Goal: Obtain resource: Download file/media

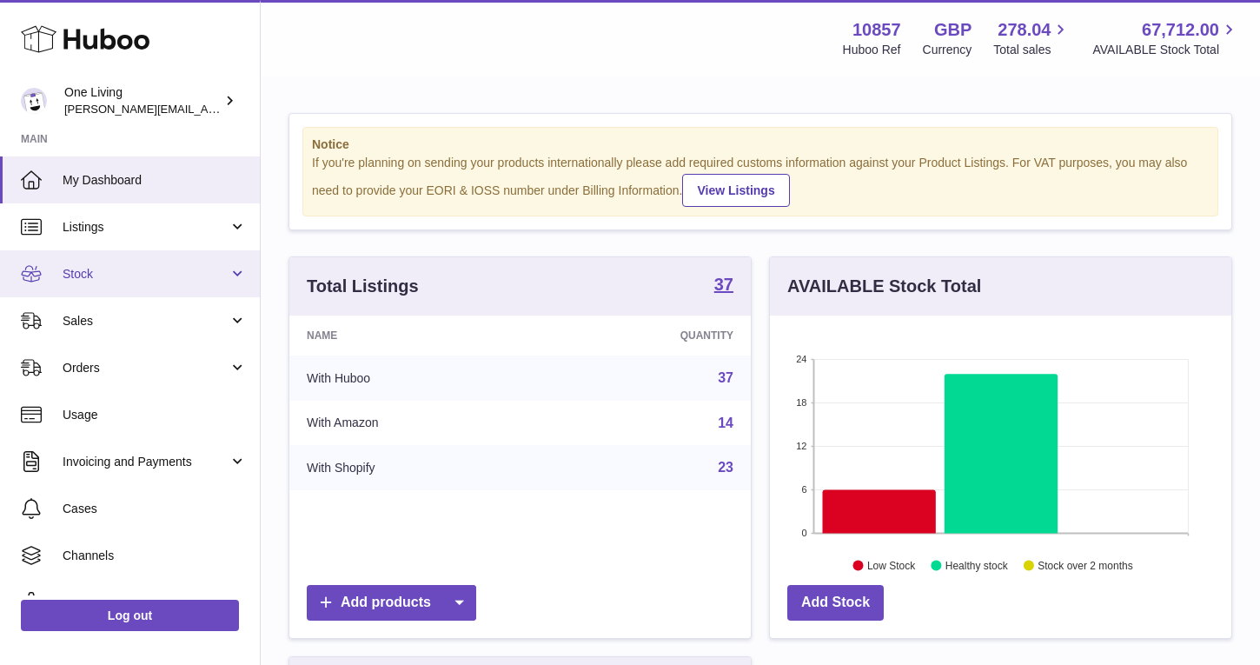
scroll to position [271, 462]
click at [122, 278] on span "Stock" at bounding box center [146, 274] width 166 height 17
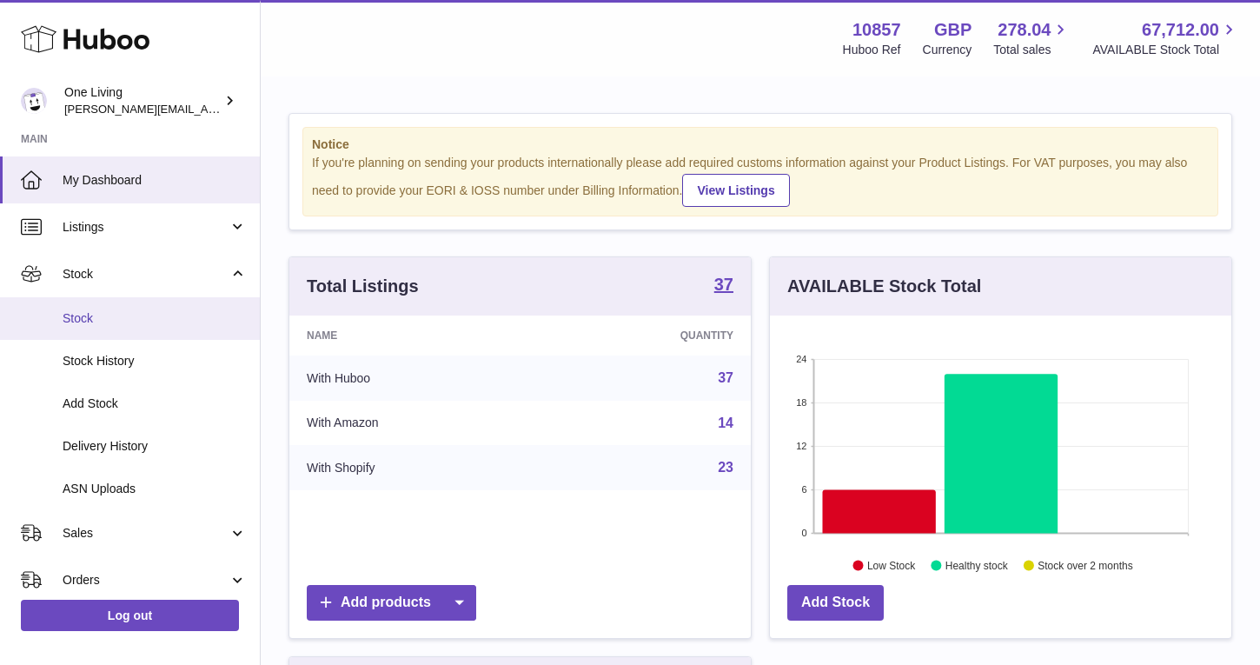
click at [120, 322] on span "Stock" at bounding box center [155, 318] width 184 height 17
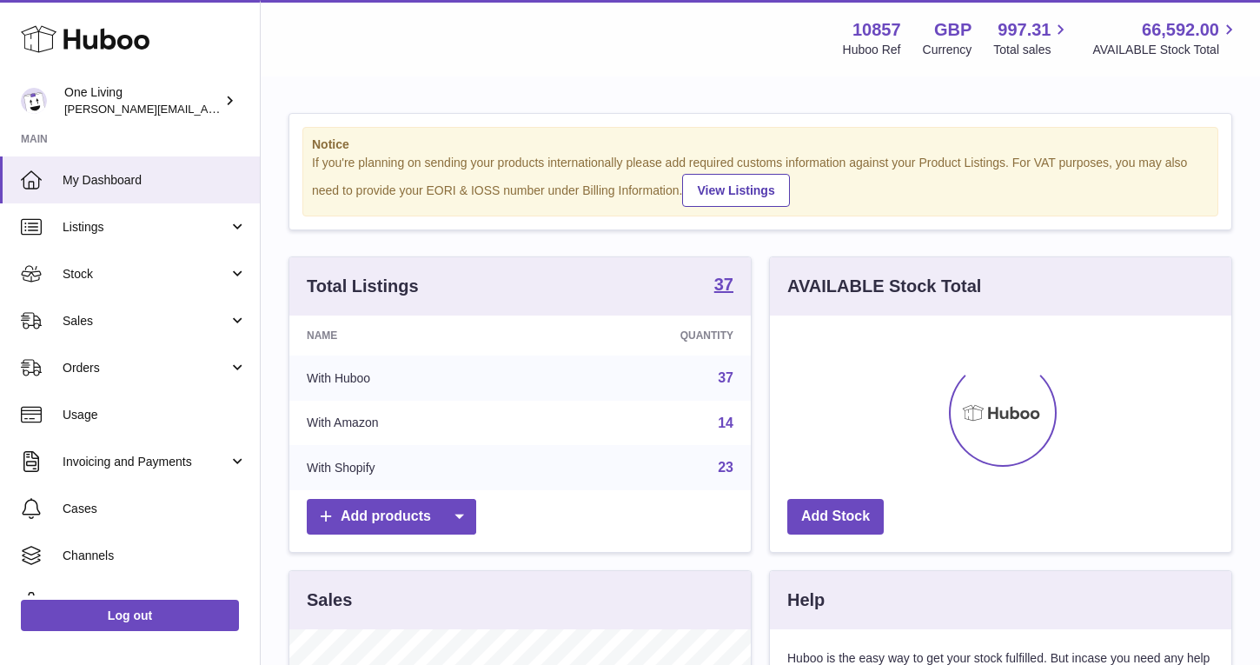
scroll to position [271, 462]
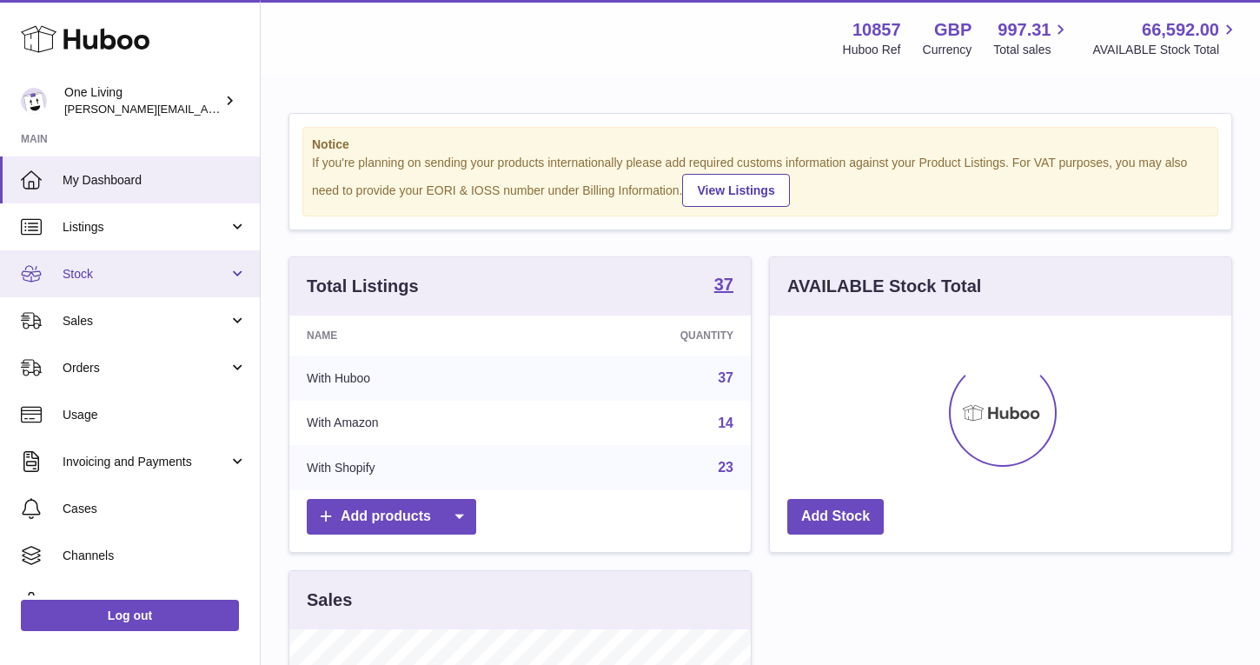
click at [190, 273] on span "Stock" at bounding box center [146, 274] width 166 height 17
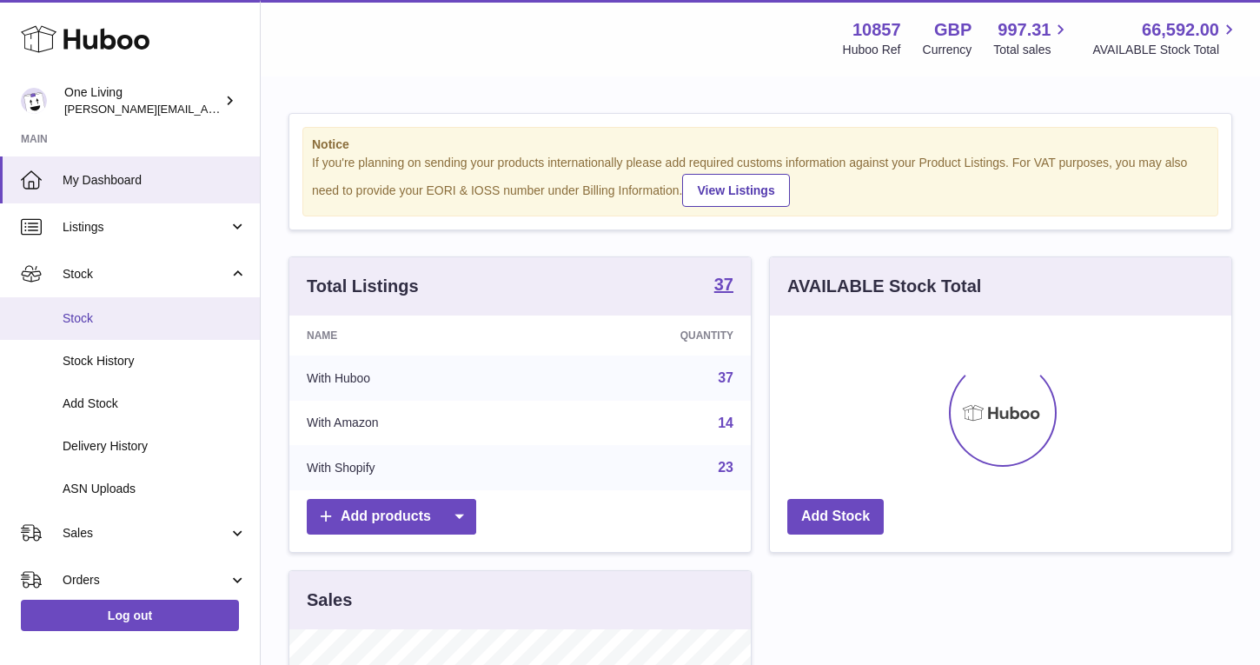
click at [176, 322] on span "Stock" at bounding box center [155, 318] width 184 height 17
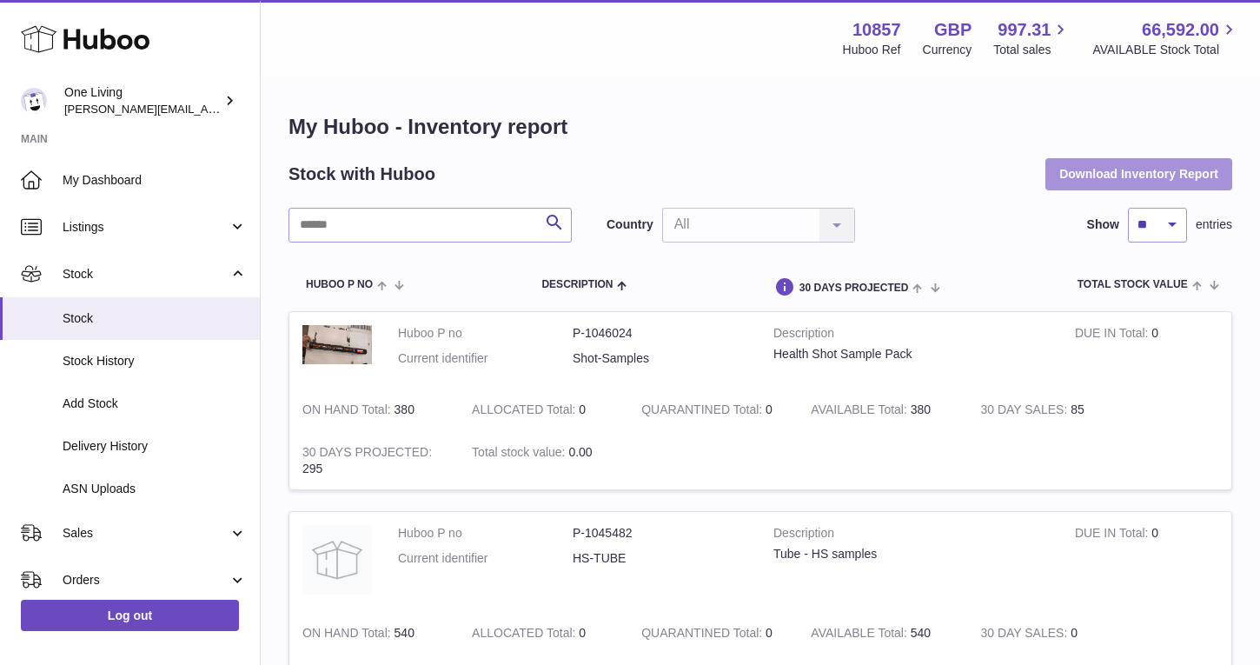
click at [1107, 172] on button "Download Inventory Report" at bounding box center [1139, 173] width 187 height 31
